Goal: Information Seeking & Learning: Learn about a topic

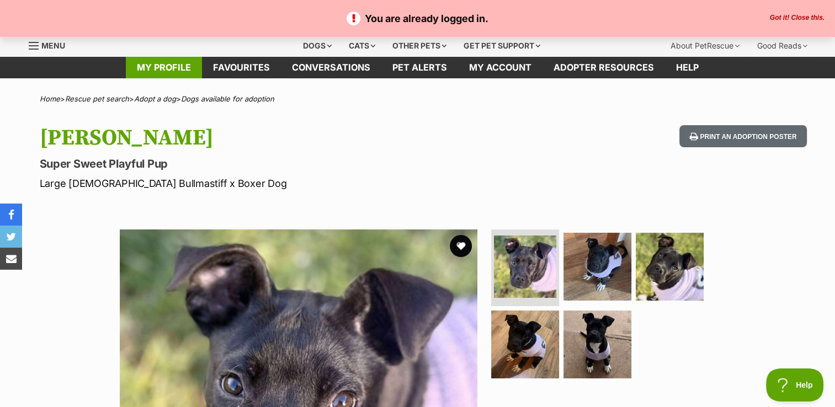
click at [162, 72] on link "My profile" at bounding box center [164, 68] width 76 height 22
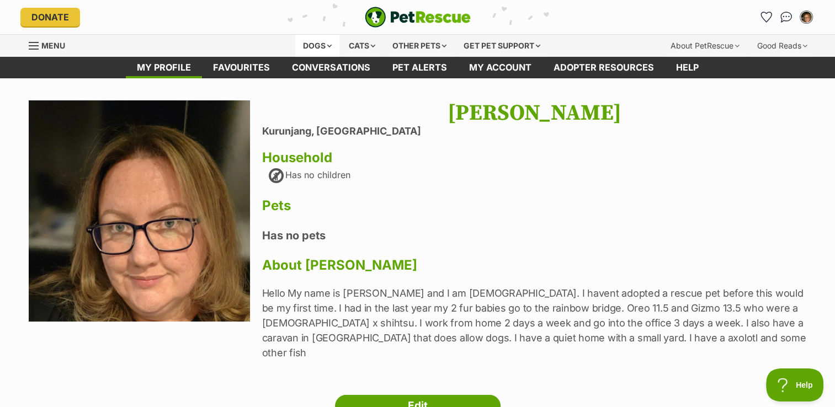
click at [319, 38] on div "Dogs" at bounding box center [317, 46] width 44 height 22
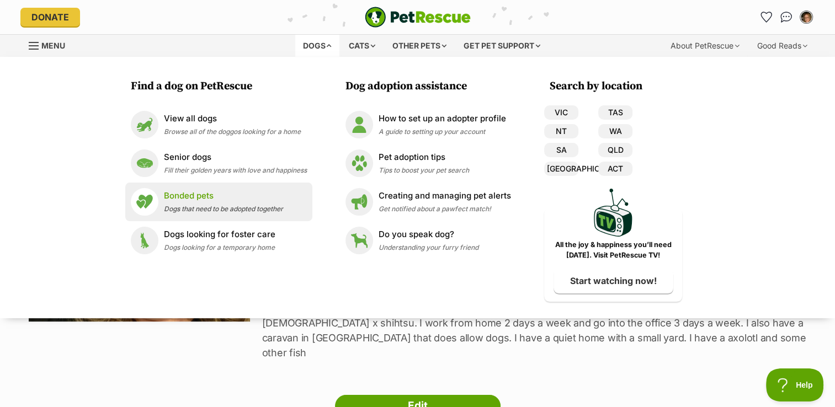
click at [222, 196] on p "Bonded pets" at bounding box center [223, 196] width 119 height 13
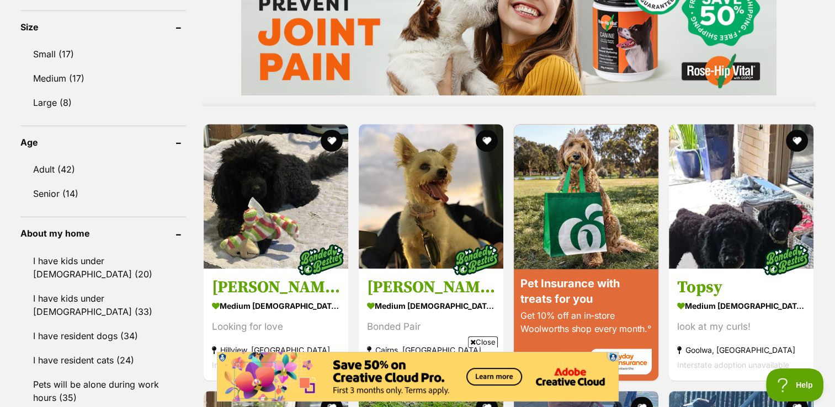
scroll to position [1068, 0]
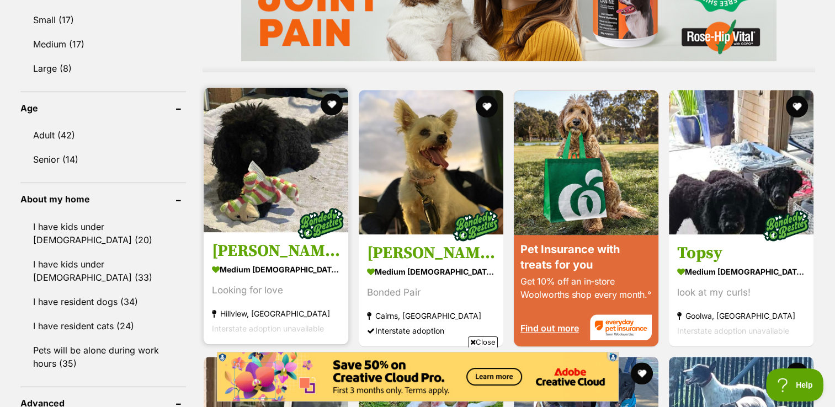
click at [285, 178] on img at bounding box center [276, 160] width 145 height 145
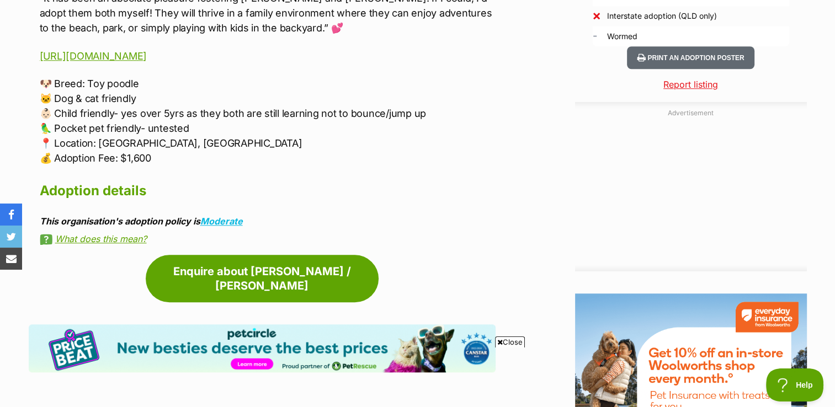
scroll to position [1107, 0]
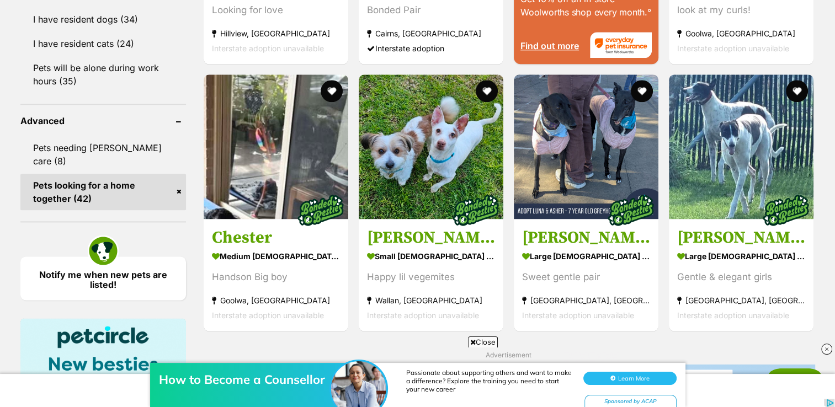
scroll to position [1376, 0]
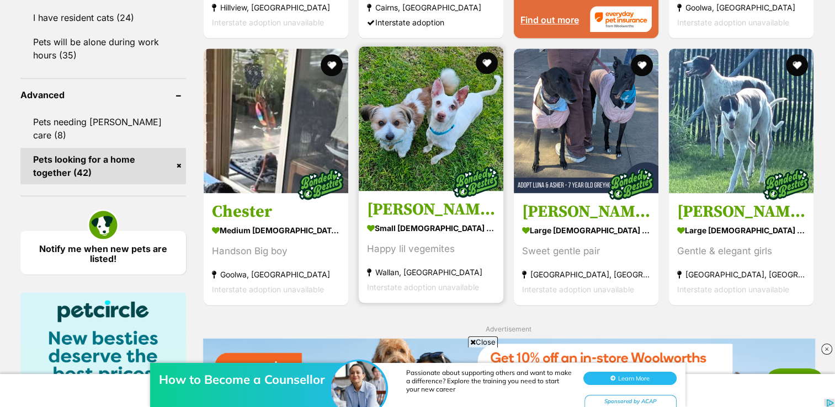
click at [437, 210] on h3 "[PERSON_NAME] & [PERSON_NAME]" at bounding box center [431, 209] width 128 height 21
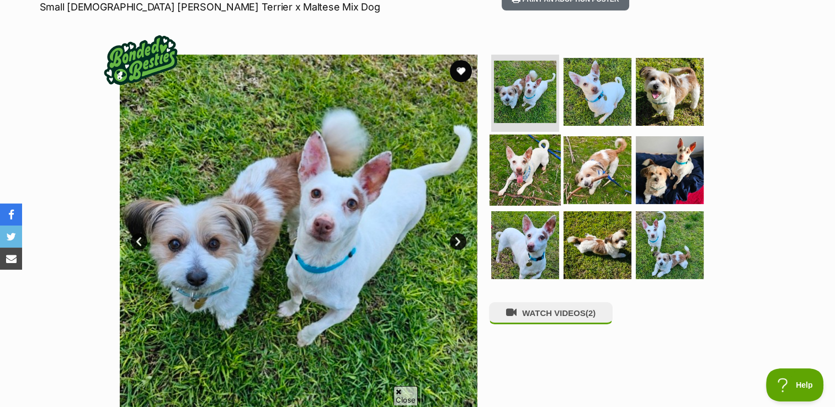
click at [523, 157] on img at bounding box center [524, 170] width 71 height 71
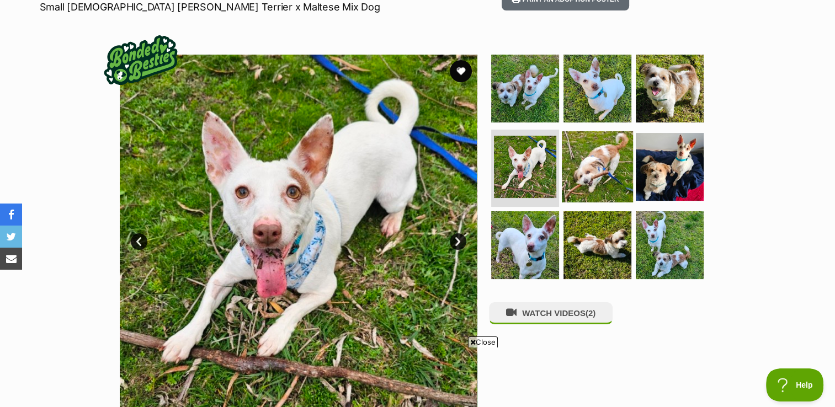
click at [595, 173] on img at bounding box center [597, 166] width 71 height 71
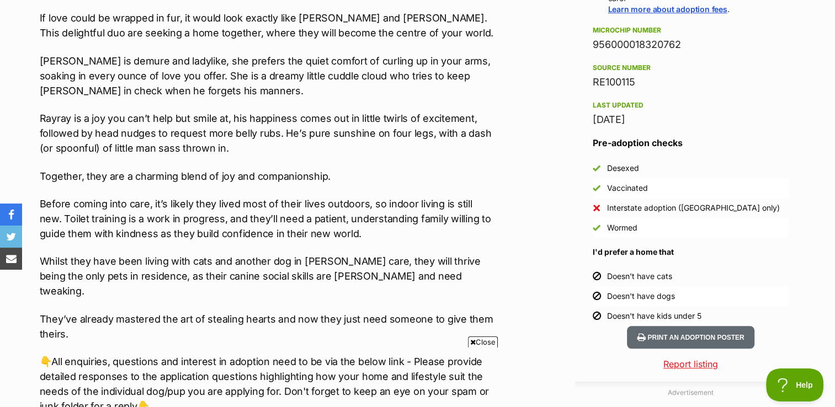
scroll to position [888, 0]
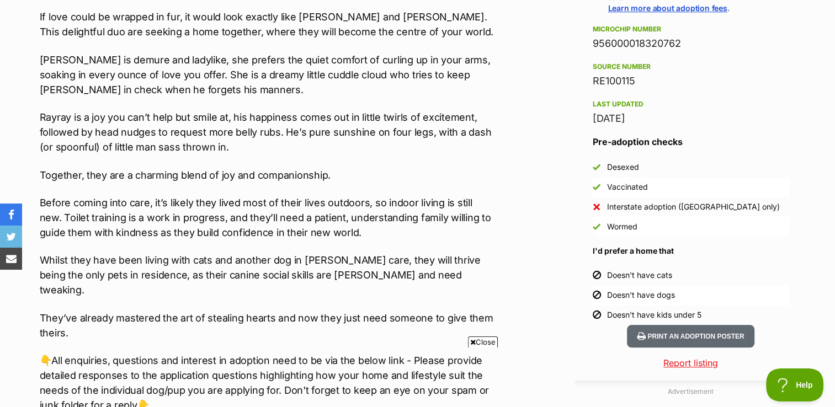
click at [333, 212] on p "Before coming into care, it’s likely they lived most of their lives outdoors, s…" at bounding box center [268, 217] width 456 height 45
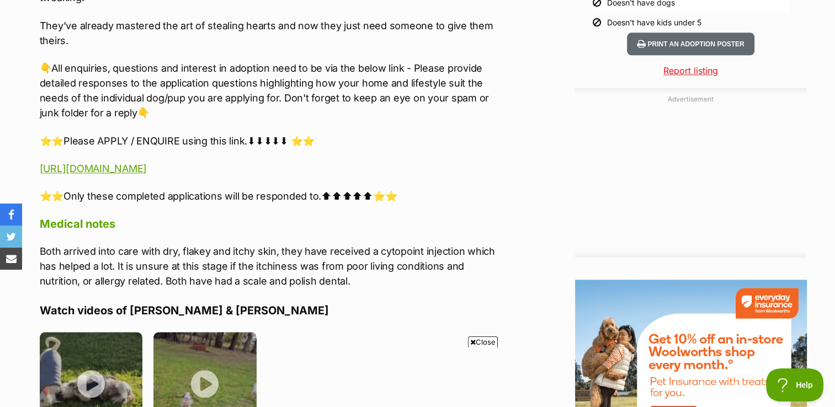
scroll to position [1262, 0]
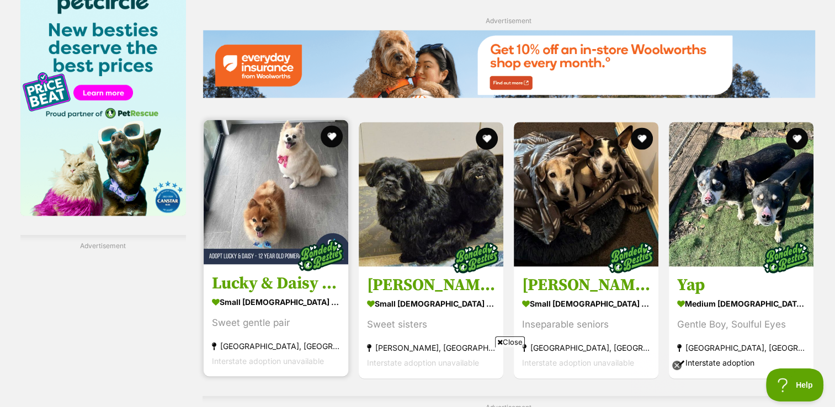
click at [286, 282] on h3 "Lucky & Daisy - [DEMOGRAPHIC_DATA] Pomeranians" at bounding box center [276, 283] width 128 height 21
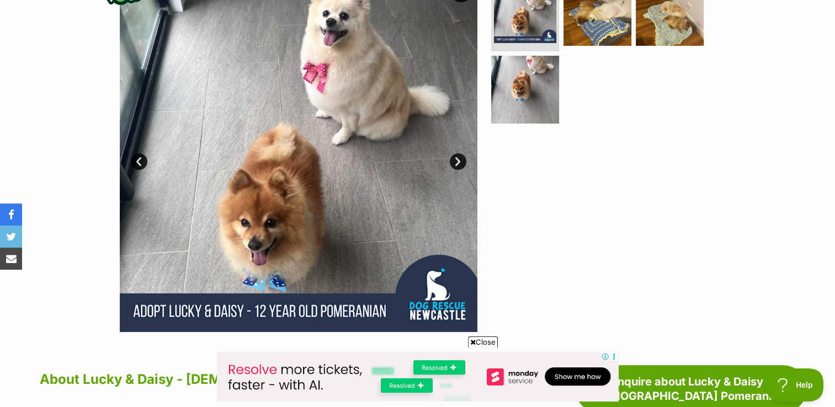
scroll to position [265, 0]
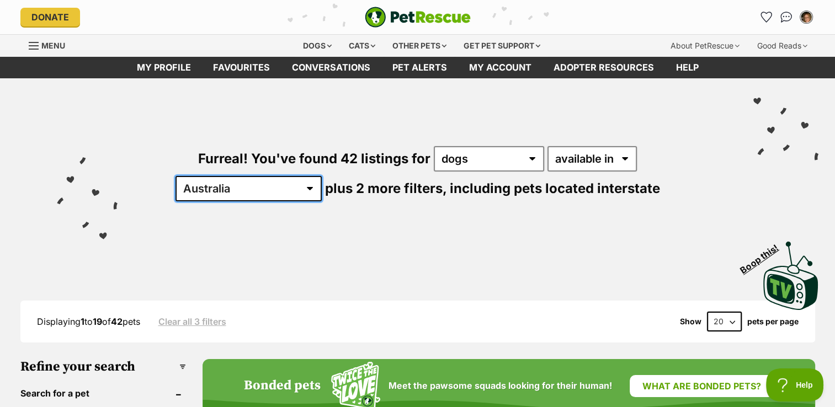
click at [322, 176] on select "Australia ACT NSW NT QLD SA TAS VIC WA" at bounding box center [248, 188] width 146 height 25
select select "VIC"
click at [322, 176] on select "Australia ACT NSW NT QLD SA TAS VIC WA" at bounding box center [248, 188] width 146 height 25
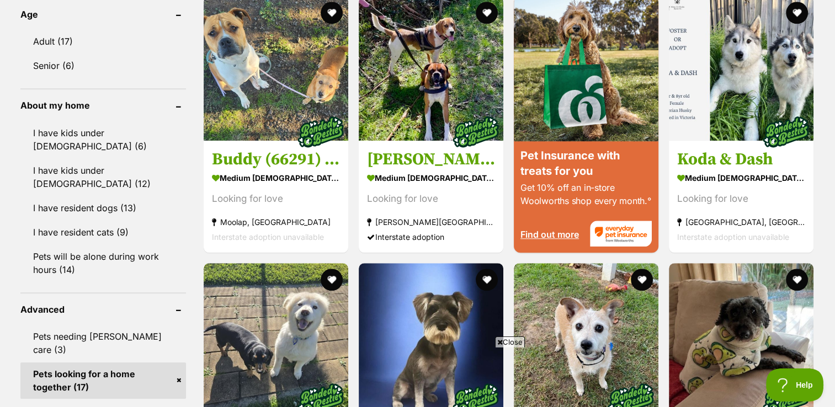
scroll to position [1242, 0]
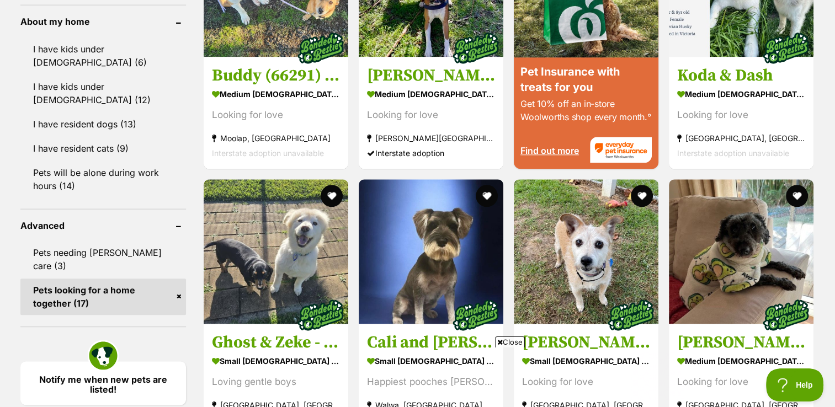
click at [179, 279] on link "Pets looking for a home together (17)" at bounding box center [102, 297] width 165 height 36
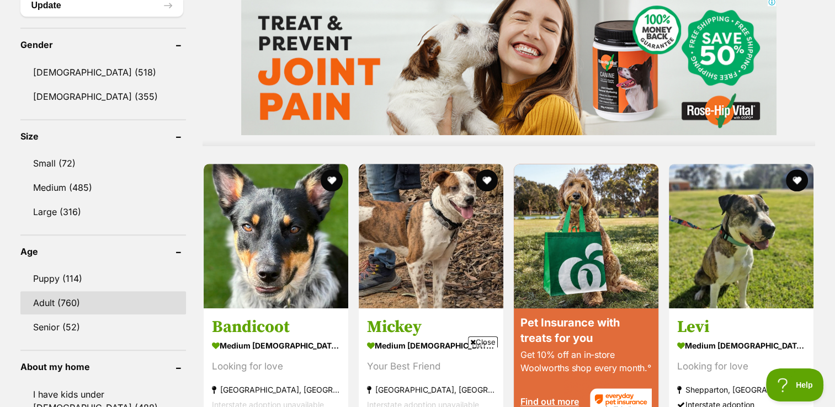
click at [74, 303] on link "Adult (760)" at bounding box center [102, 302] width 165 height 23
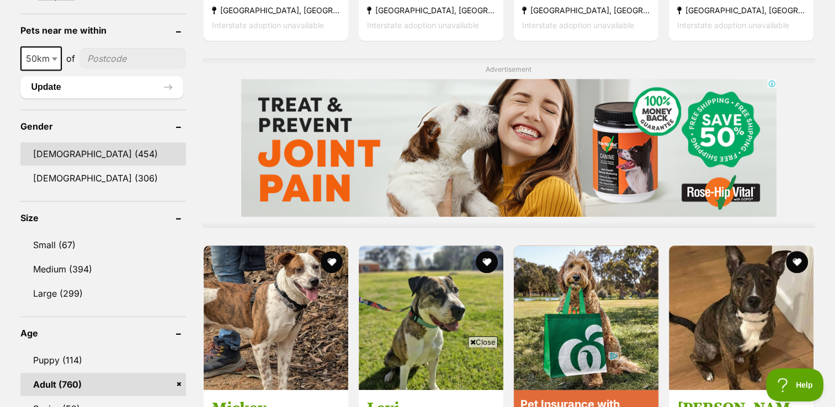
click at [63, 156] on link "[DEMOGRAPHIC_DATA] (454)" at bounding box center [102, 153] width 165 height 23
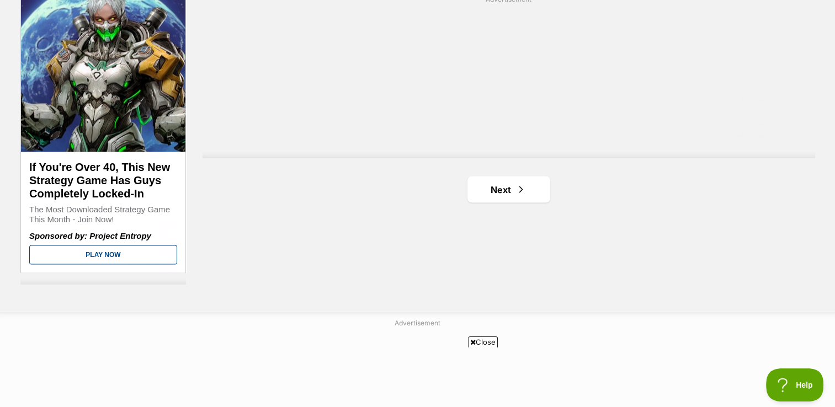
scroll to position [2123, 0]
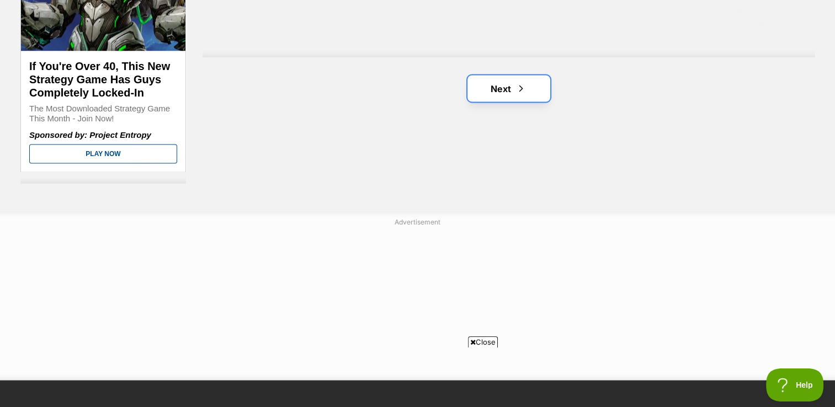
click at [526, 95] on link "Next" at bounding box center [508, 89] width 83 height 26
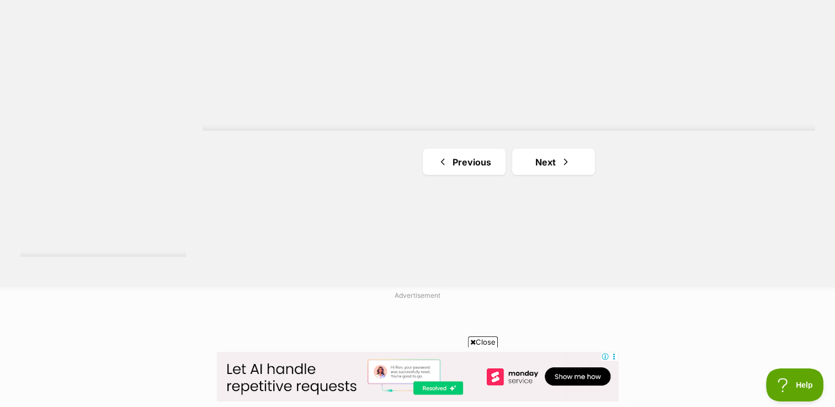
scroll to position [2233, 0]
